Goal: Task Accomplishment & Management: Manage account settings

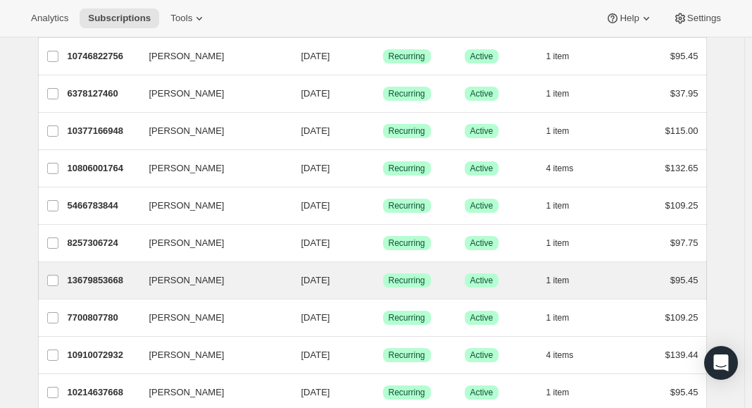
scroll to position [497, 0]
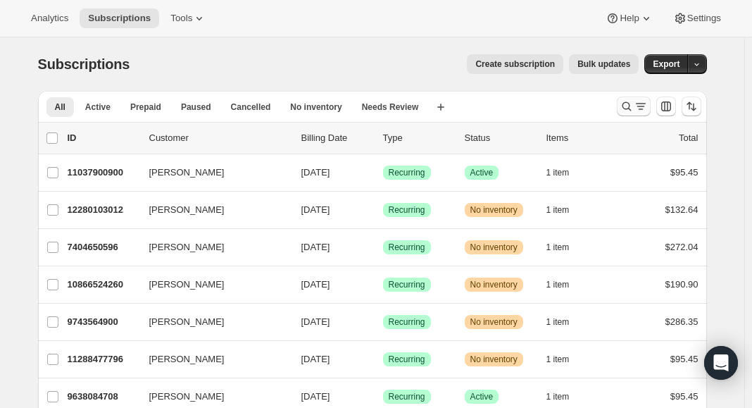
click at [629, 104] on icon "Search and filter results" at bounding box center [627, 106] width 14 height 14
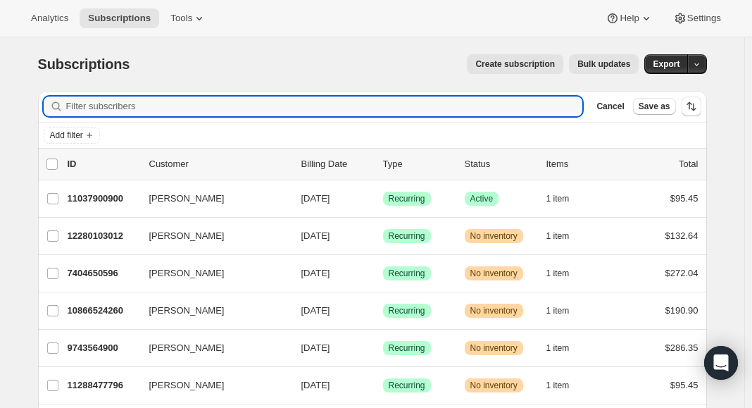
paste input "kailenesquire@yahoo.com.au"
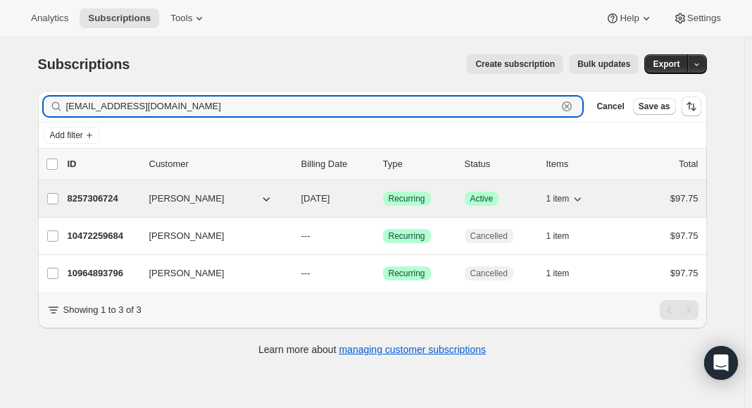
type input "kailenesquire@yahoo.com.au"
click at [96, 201] on p "8257306724" at bounding box center [103, 198] width 70 height 14
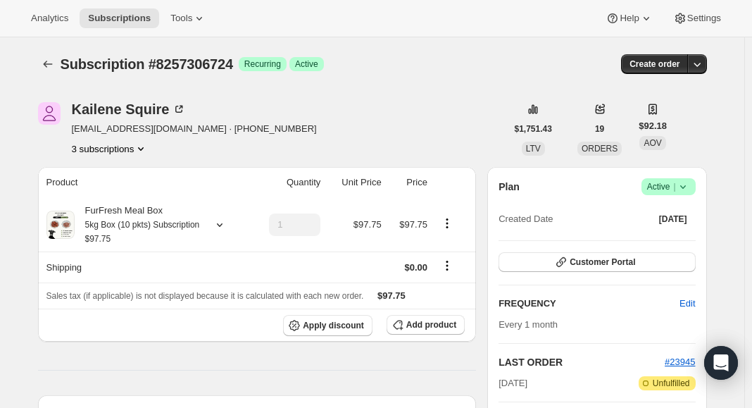
click at [693, 184] on span "Success Active |" at bounding box center [668, 186] width 54 height 17
click at [638, 245] on span "Cancel subscription" at bounding box center [668, 239] width 80 height 14
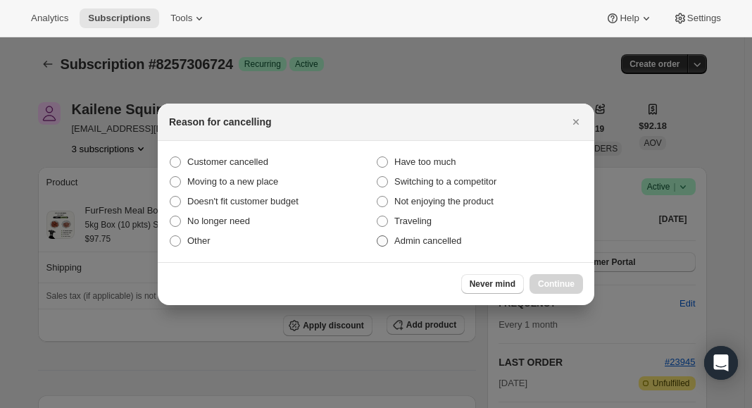
click at [451, 244] on span "Admin cancelled" at bounding box center [427, 240] width 67 height 11
click at [377, 236] on input "Admin cancelled" at bounding box center [377, 235] width 1 height 1
radio input "true"
click at [562, 284] on span "Continue" at bounding box center [556, 283] width 37 height 11
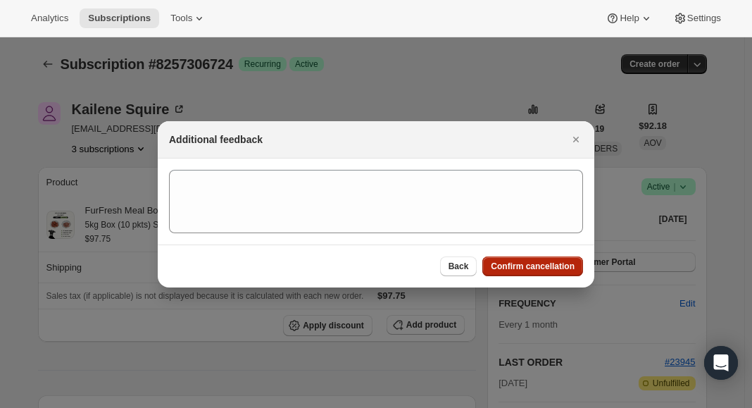
click at [503, 269] on span "Confirm cancellation" at bounding box center [533, 265] width 84 height 11
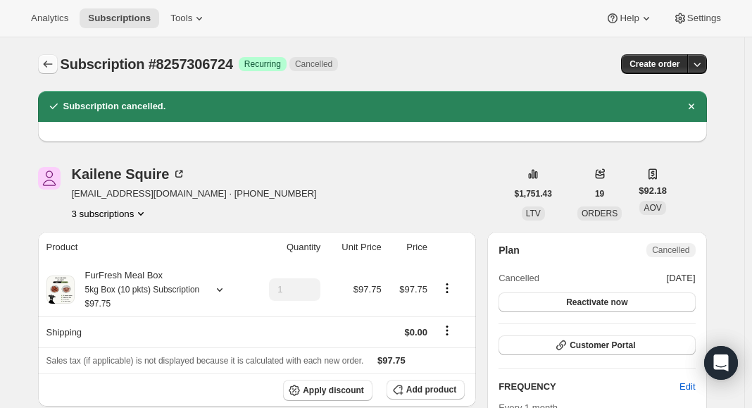
click at [49, 65] on icon "Subscriptions" at bounding box center [48, 64] width 14 height 14
